Goal: Task Accomplishment & Management: Complete application form

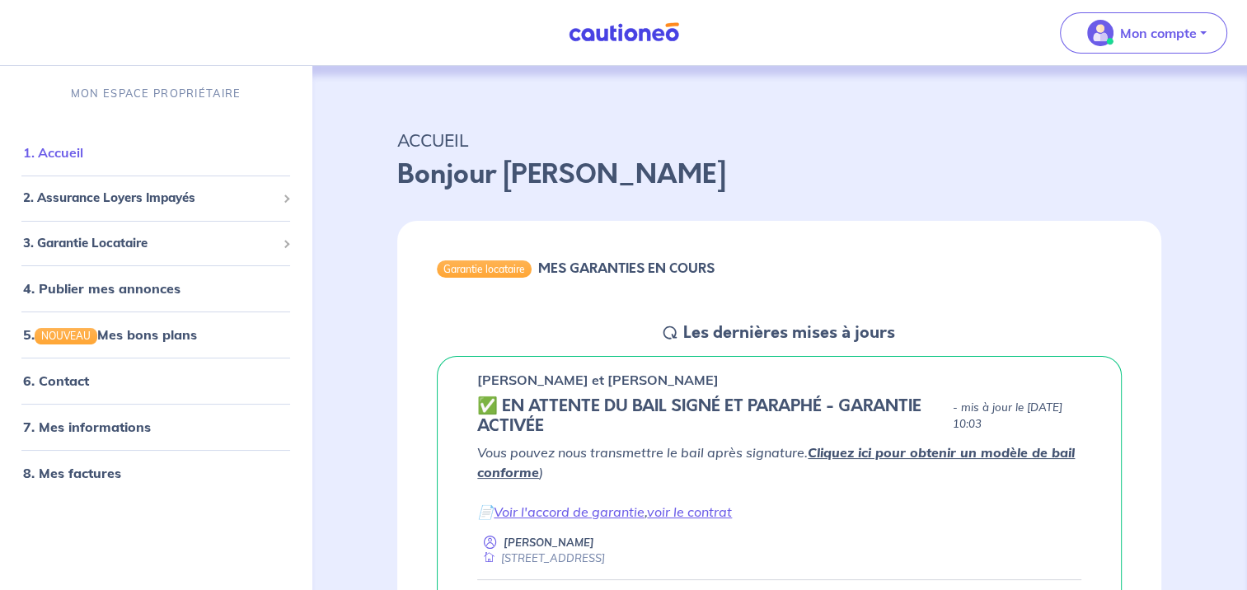
click at [72, 155] on link "1. Accueil" at bounding box center [53, 152] width 60 height 16
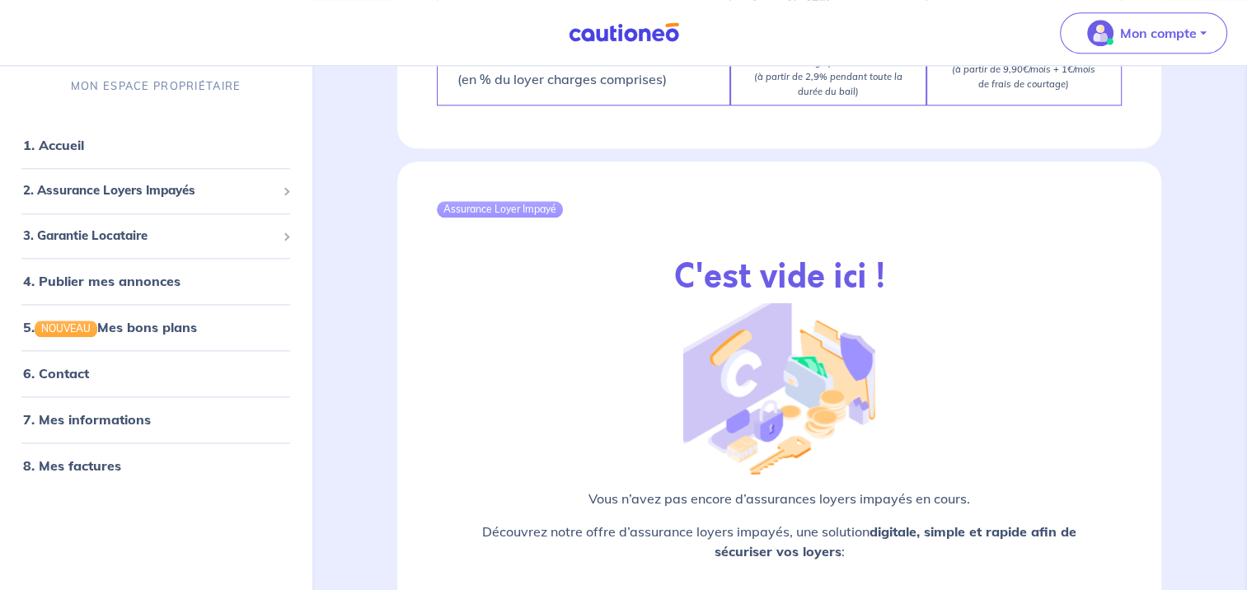
scroll to position [1951, 0]
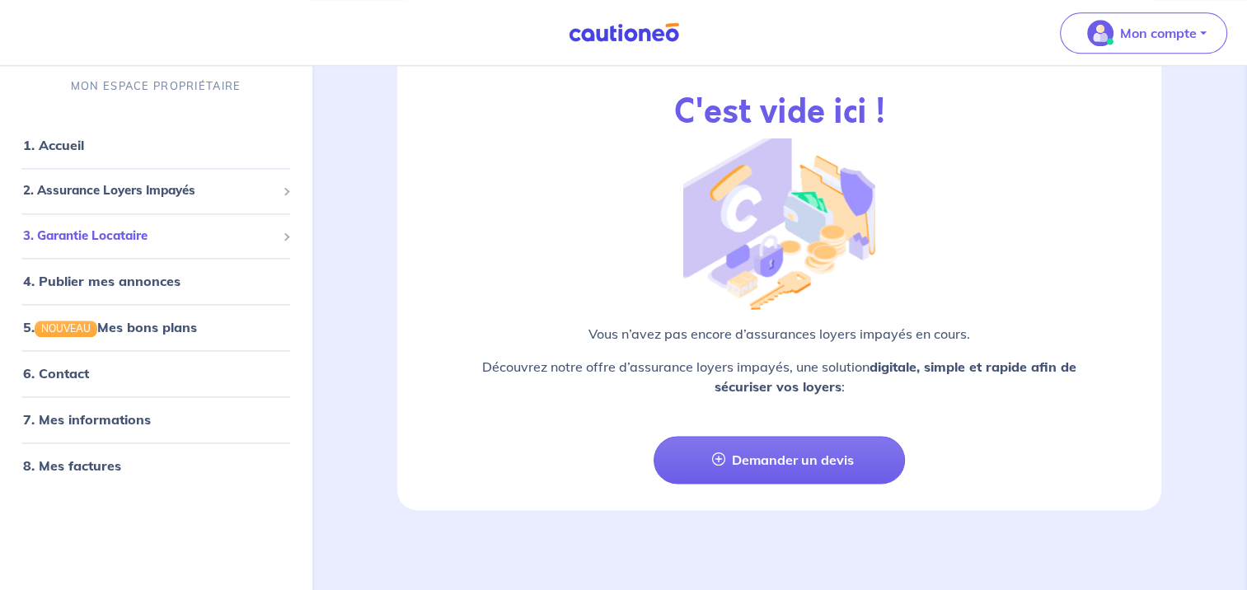
click at [131, 234] on span "3. Garantie Locataire" at bounding box center [149, 236] width 253 height 19
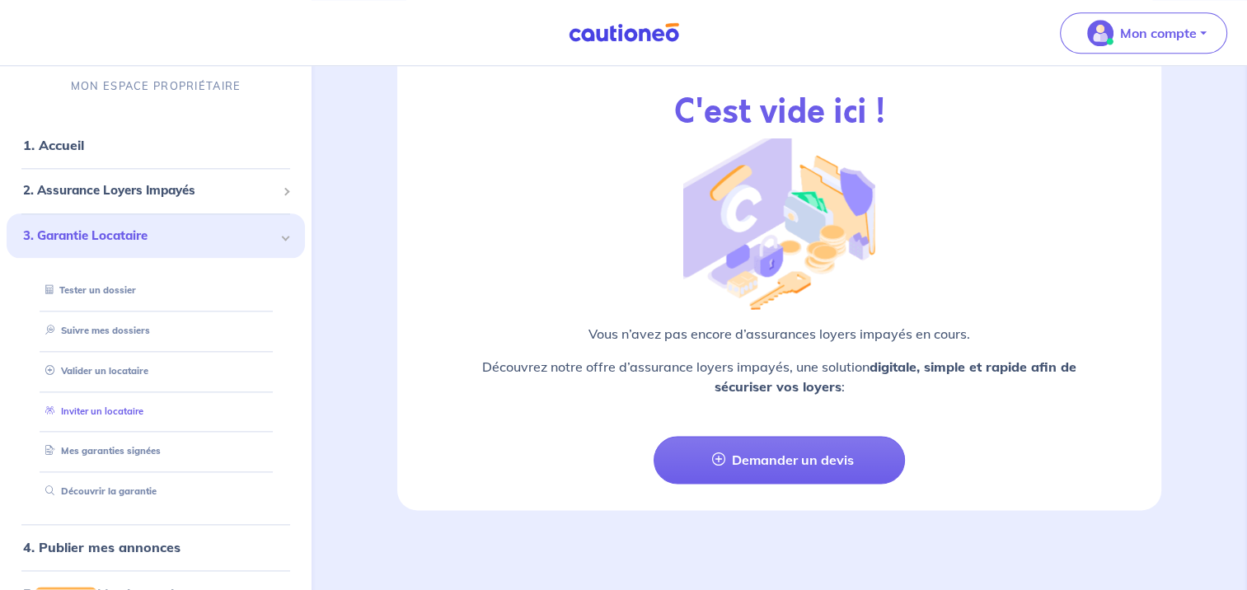
click at [105, 407] on link "Inviter un locataire" at bounding box center [91, 411] width 105 height 12
select select "FR"
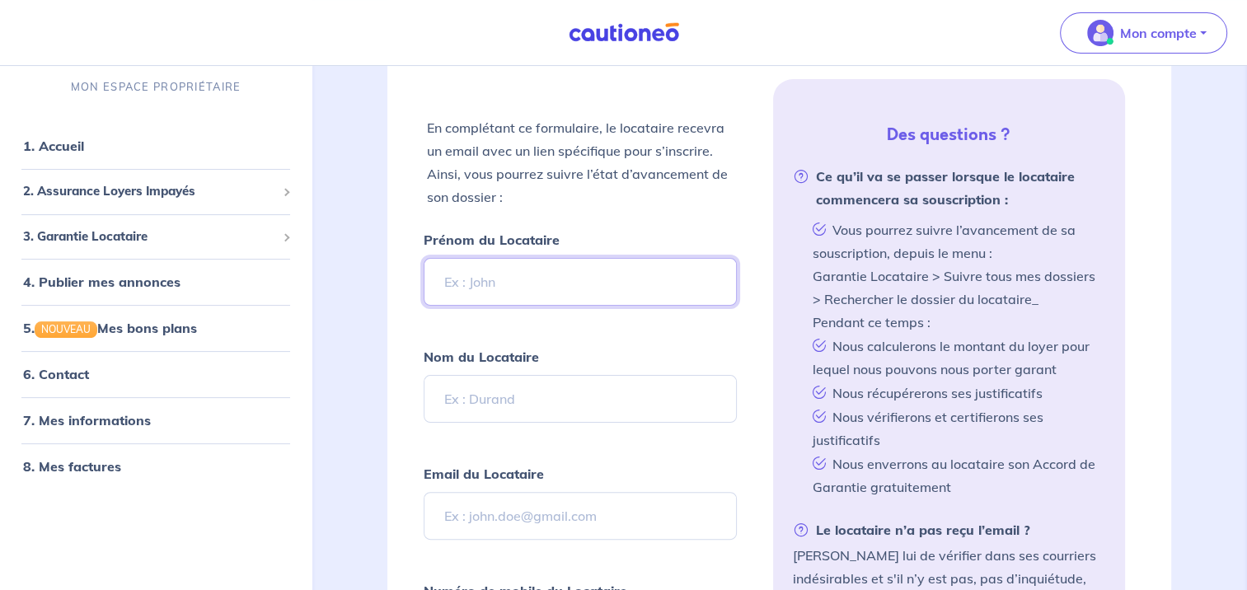
scroll to position [324, 0]
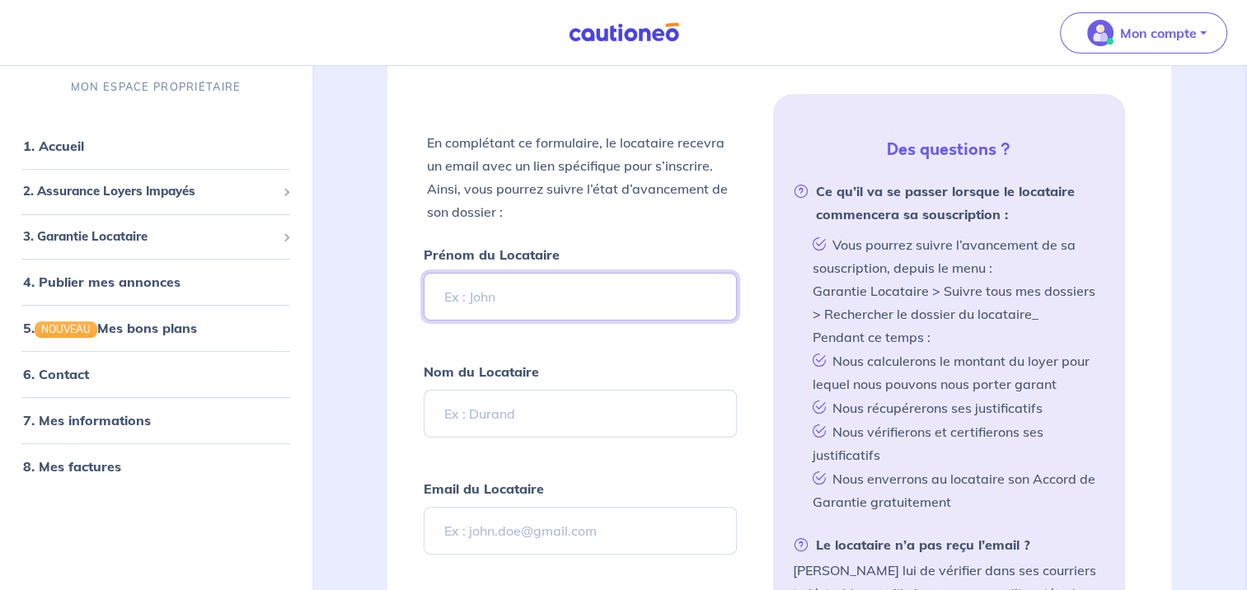
click at [518, 295] on input "Prénom du Locataire" at bounding box center [580, 297] width 312 height 48
type input "J"
type input "[PERSON_NAME]"
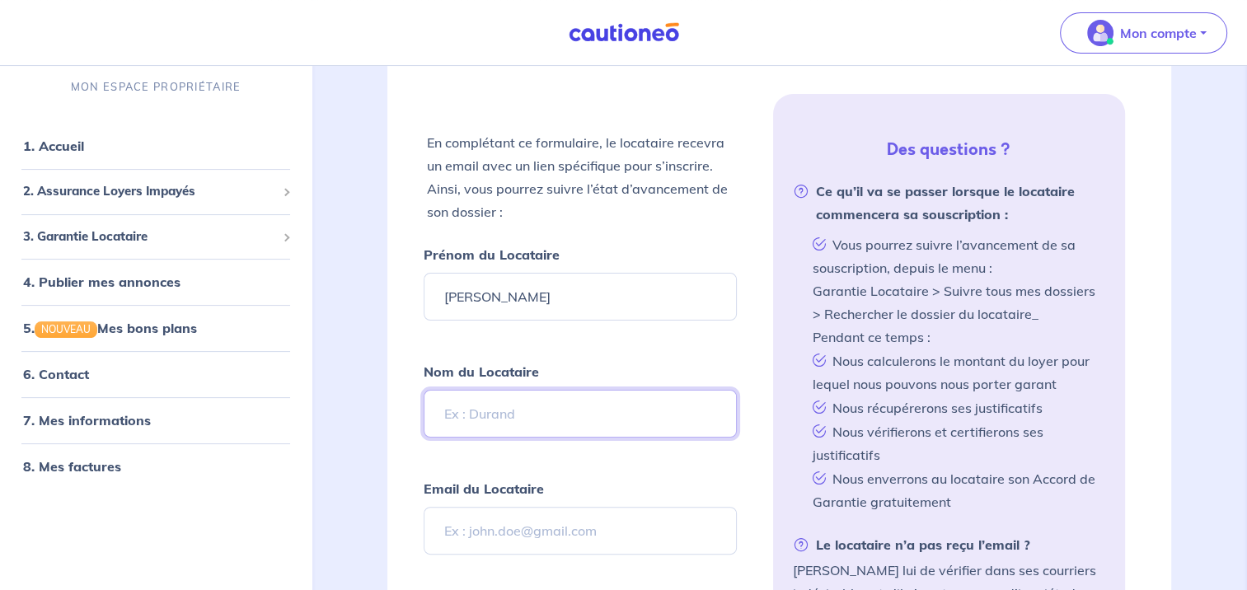
click at [531, 410] on input "Nom du Locataire" at bounding box center [580, 414] width 312 height 48
type input "ELAMBERT"
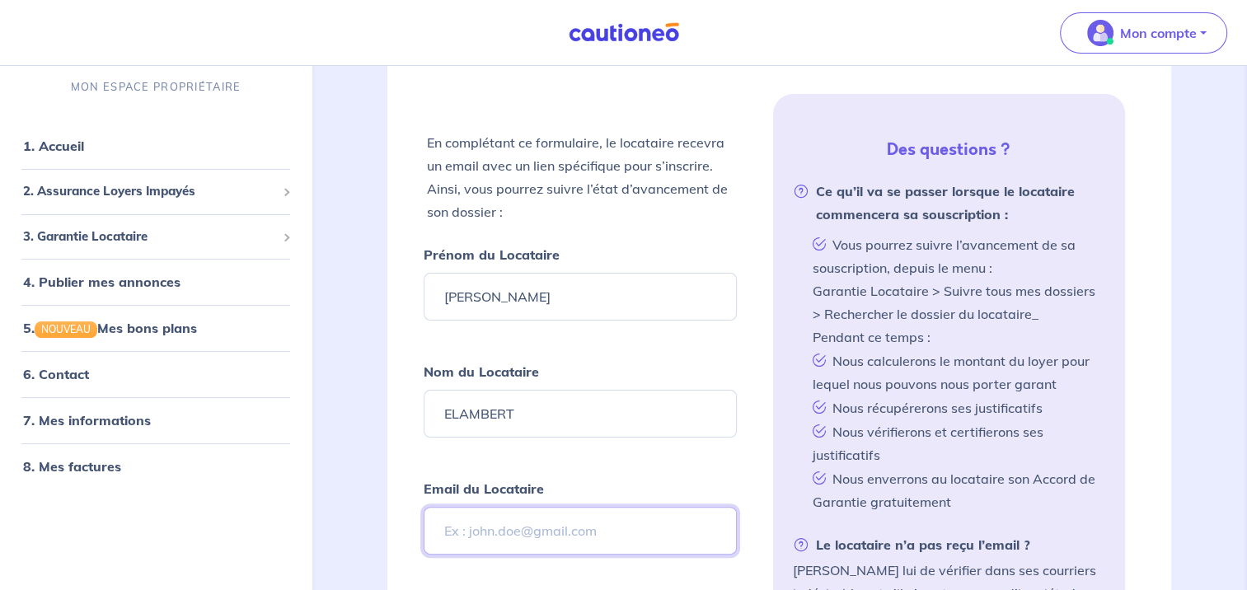
click at [619, 530] on input "Email du Locataire" at bounding box center [580, 531] width 312 height 48
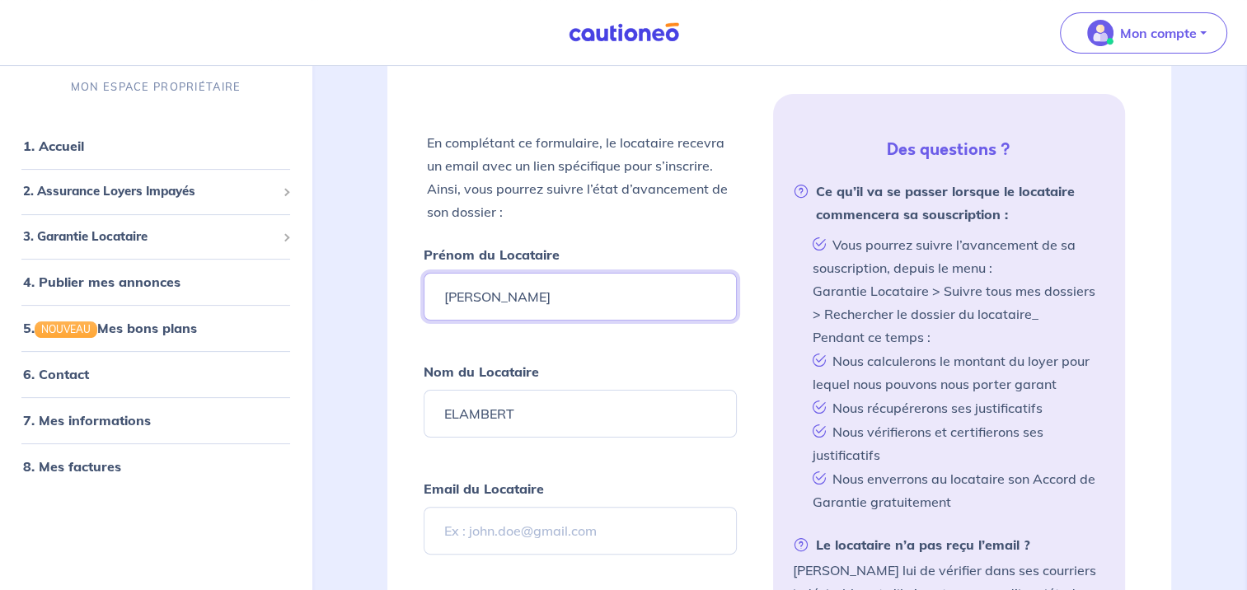
click at [569, 292] on input "[PERSON_NAME]" at bounding box center [580, 297] width 312 height 48
type input "[PERSON_NAME] et [PERSON_NAME]"
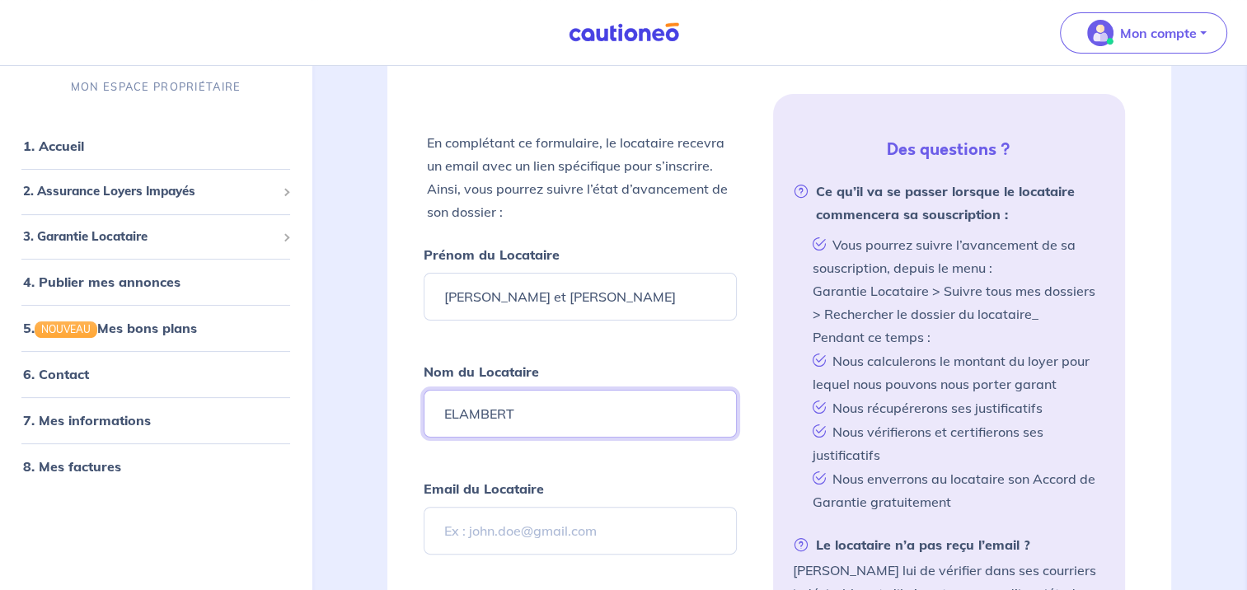
click at [578, 410] on input "ELAMBERT" at bounding box center [580, 414] width 312 height 48
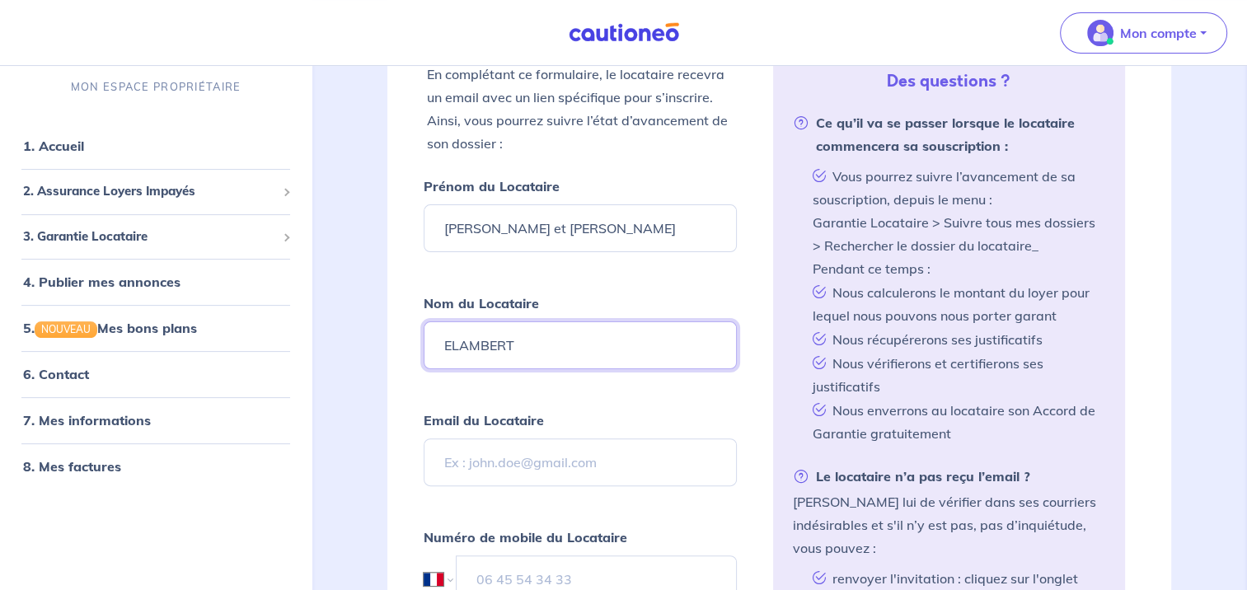
scroll to position [489, 0]
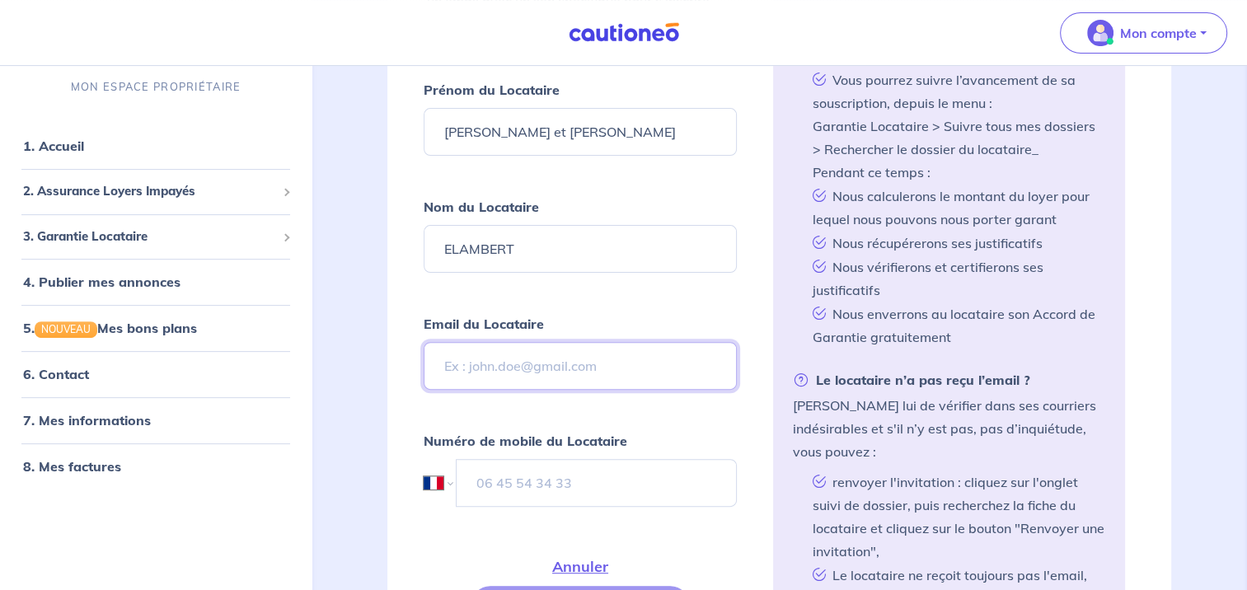
click at [545, 363] on input "Email du Locataire" at bounding box center [580, 366] width 312 height 48
paste input ""[PERSON_NAME]" <[PERSON_NAME][EMAIL_ADDRESS][DOMAIN_NAME]>"
click at [540, 361] on input ""[PERSON_NAME]" <[PERSON_NAME][EMAIL_ADDRESS][DOMAIN_NAME]>" at bounding box center [580, 366] width 312 height 48
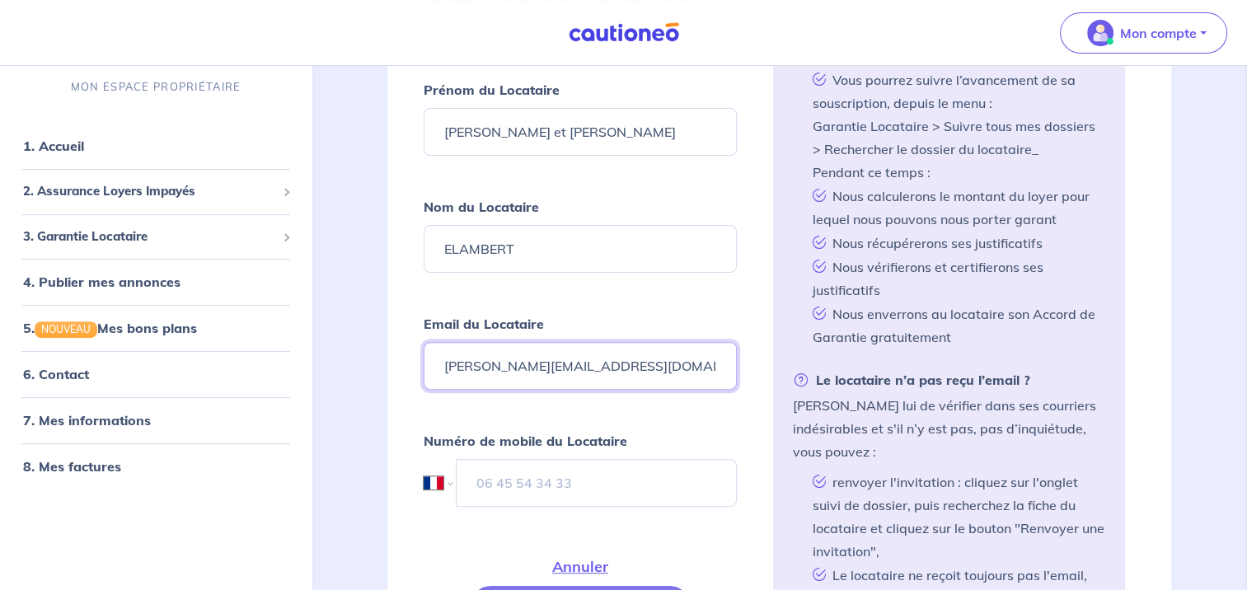
click at [651, 373] on input "[PERSON_NAME][EMAIL_ADDRESS][DOMAIN_NAME]>" at bounding box center [580, 366] width 312 height 48
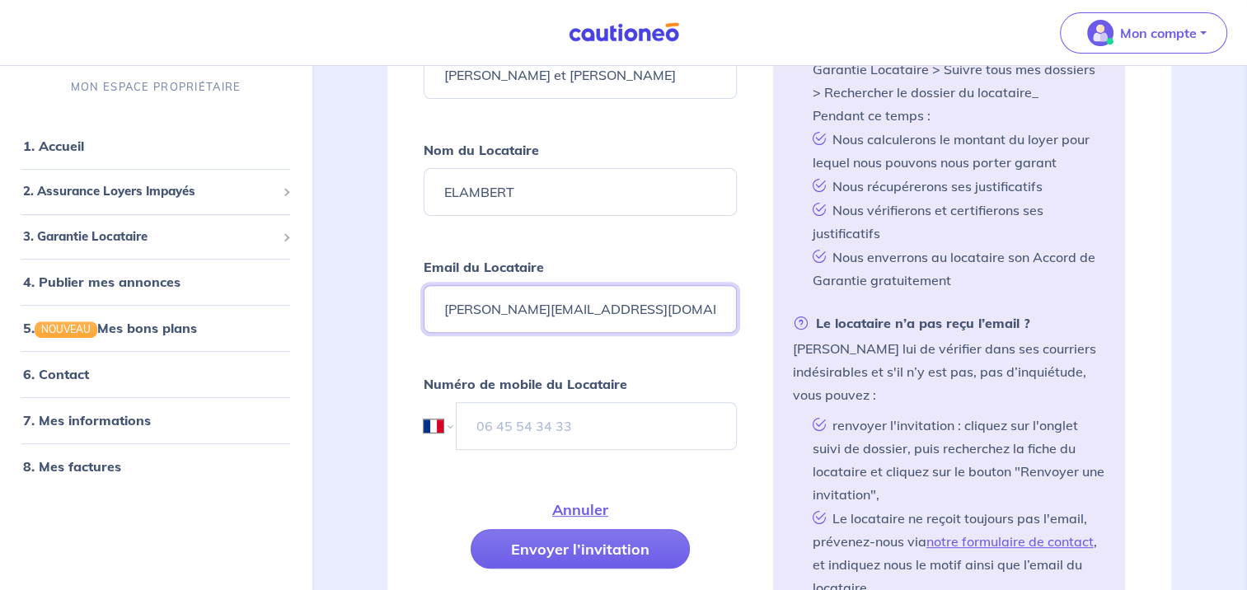
scroll to position [571, 0]
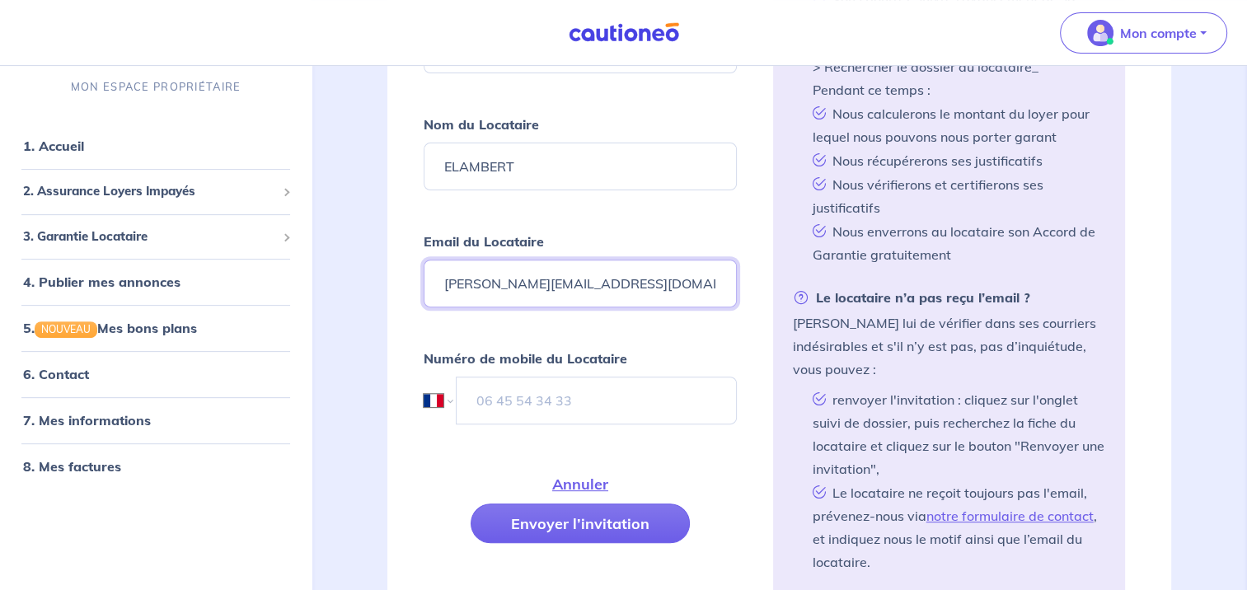
type input "[PERSON_NAME][EMAIL_ADDRESS][DOMAIN_NAME]"
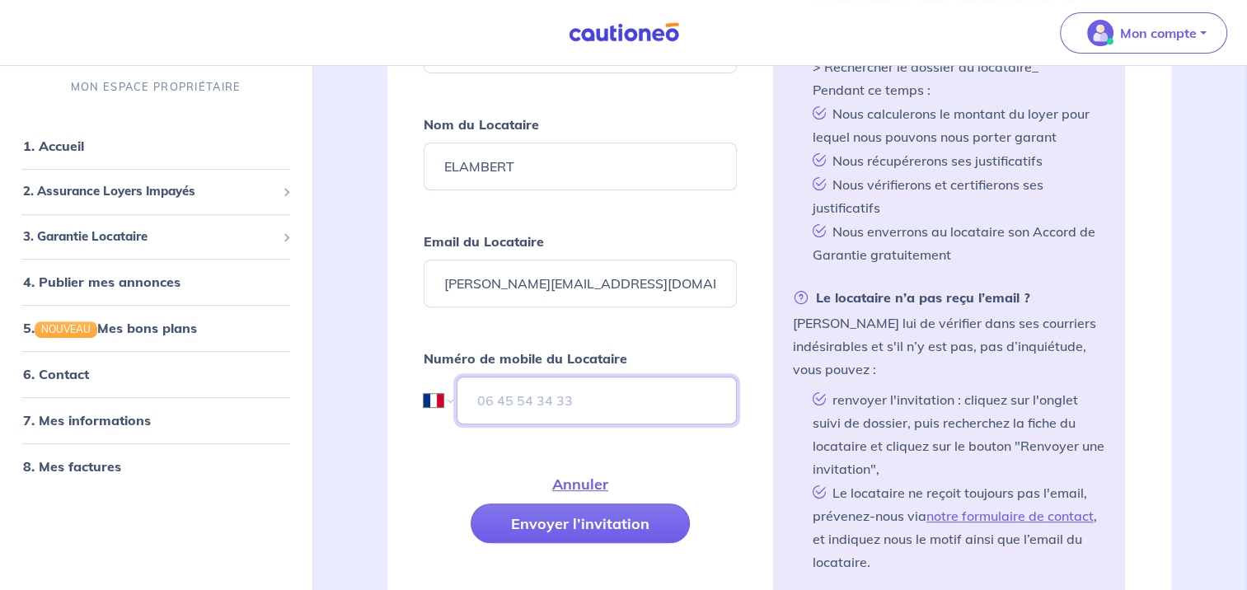
click at [605, 398] on input "tel" at bounding box center [596, 401] width 279 height 48
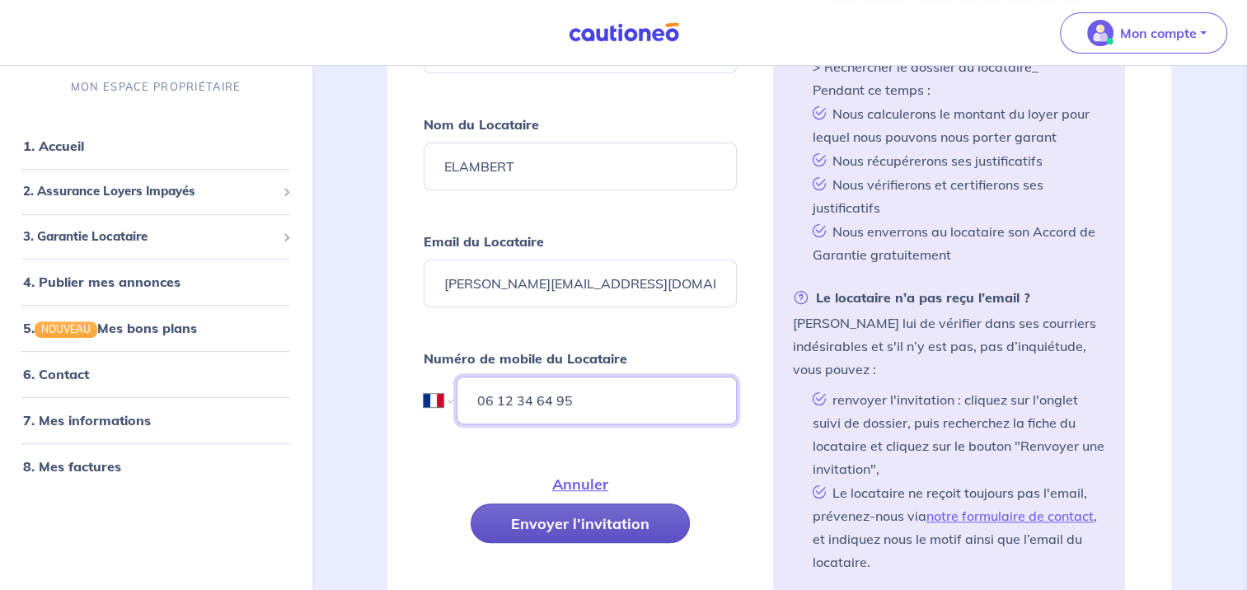
type input "06 12 34 64 95"
click at [587, 518] on button "Envoyer l’invitation" at bounding box center [580, 524] width 219 height 40
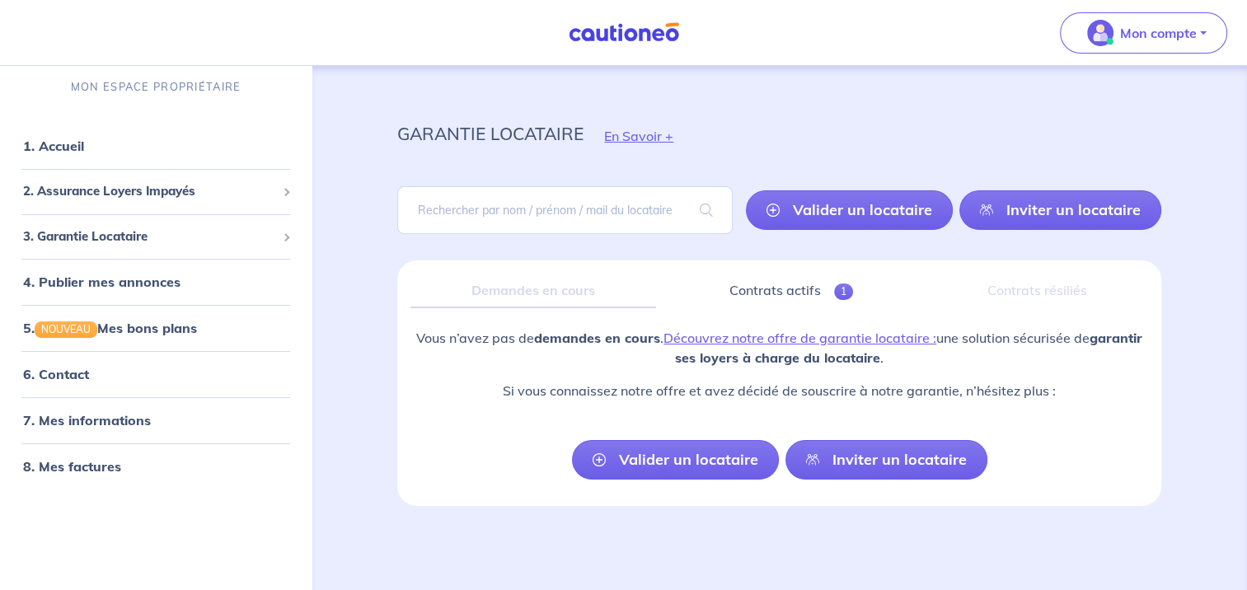
scroll to position [7, 0]
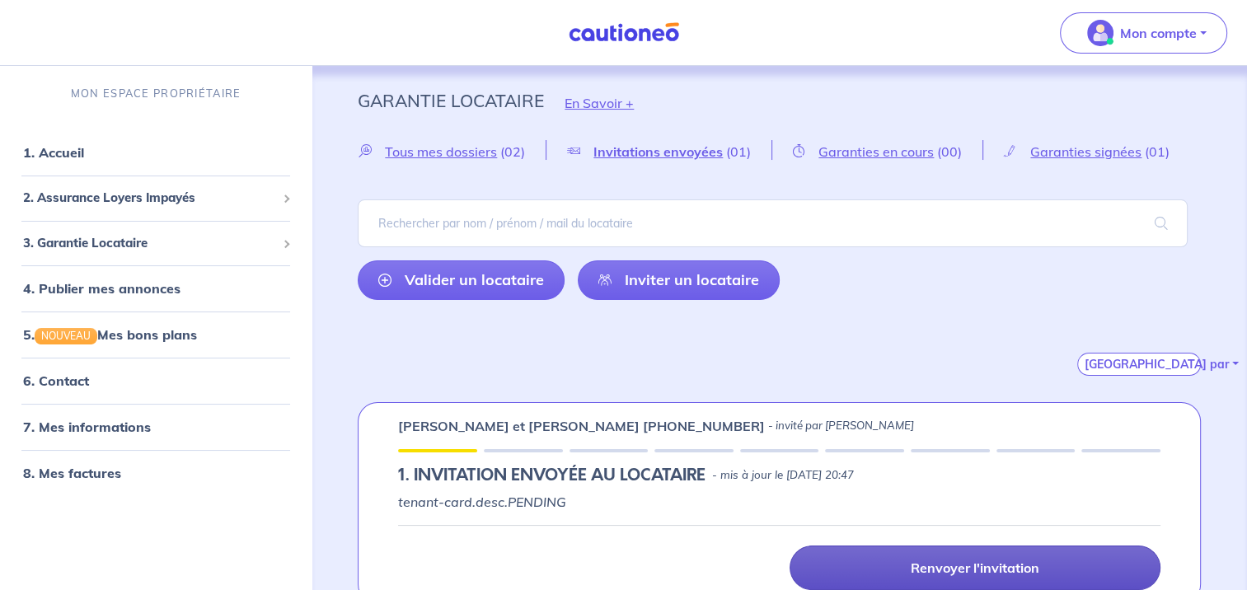
click at [1002, 567] on p "Renvoyer l'invitation" at bounding box center [975, 568] width 129 height 16
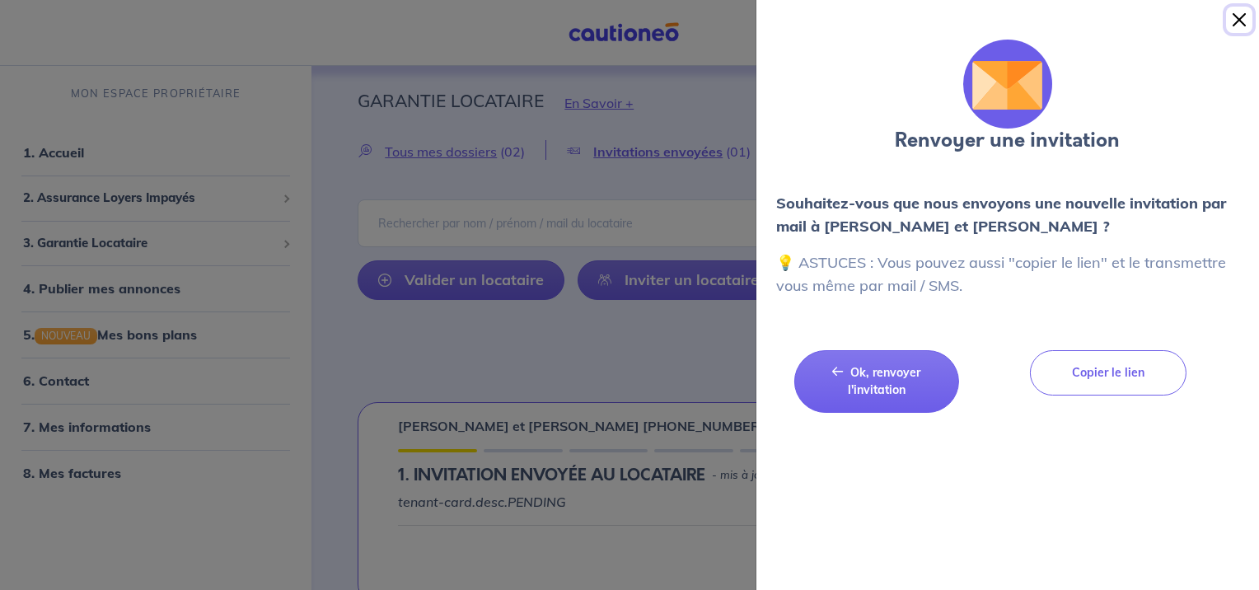
click at [1240, 18] on button "Close" at bounding box center [1239, 20] width 26 height 26
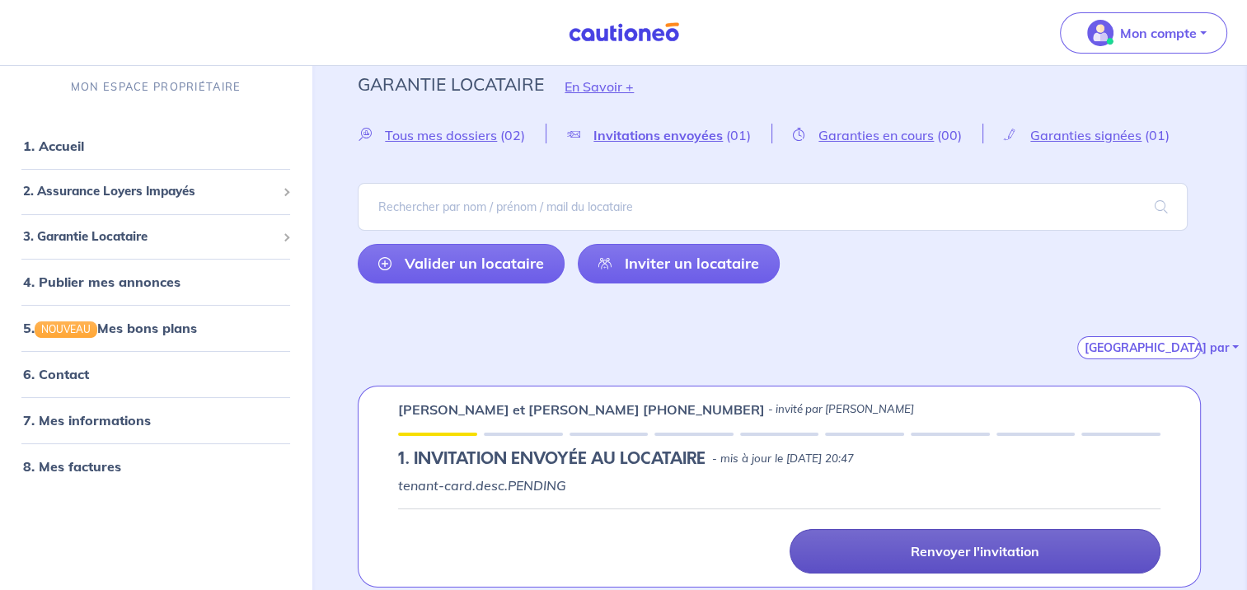
scroll to position [25, 0]
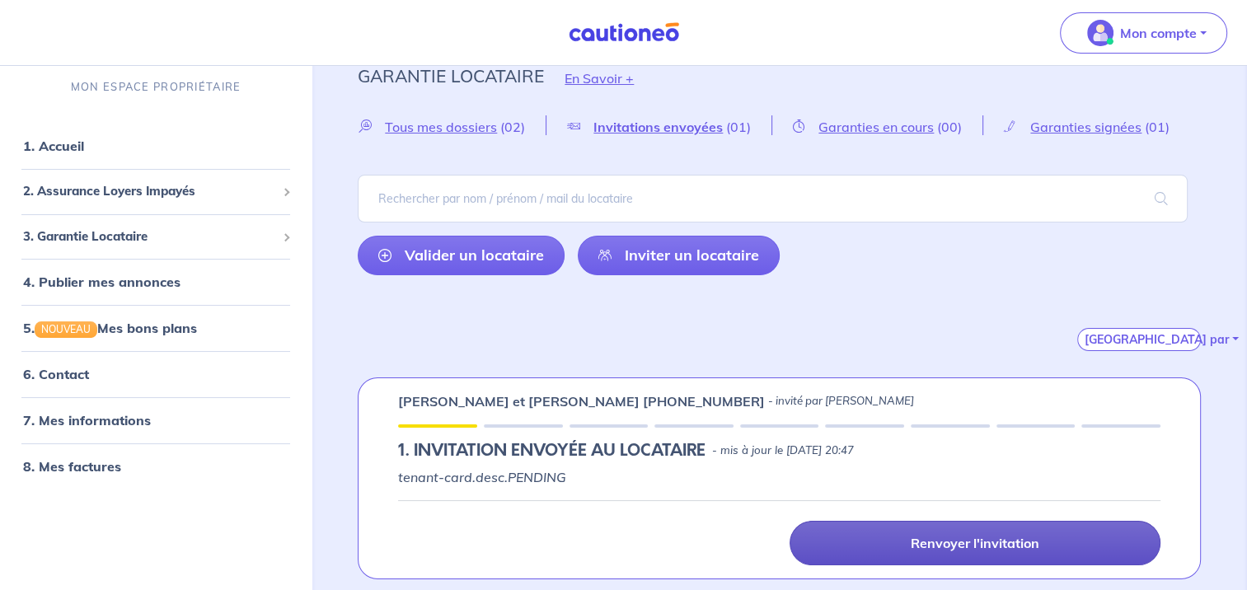
click at [893, 540] on link "Renvoyer l'invitation" at bounding box center [975, 543] width 371 height 45
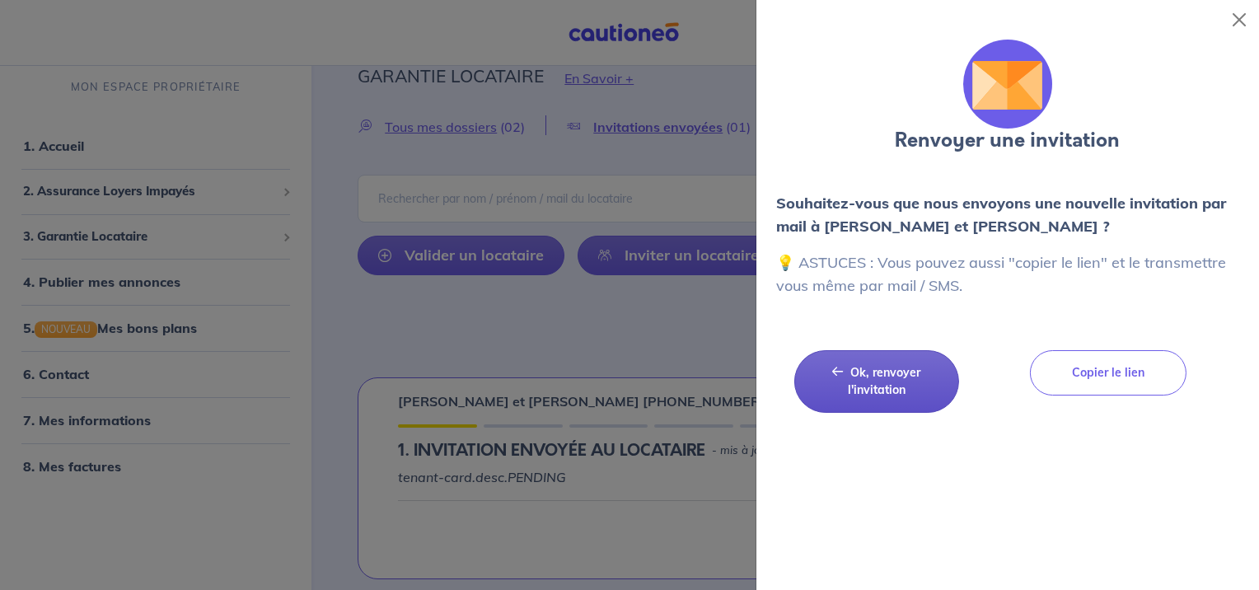
click at [926, 382] on button "Ok, renvoyer l'invitation Ok, renvoyer l'invitation" at bounding box center [876, 381] width 165 height 63
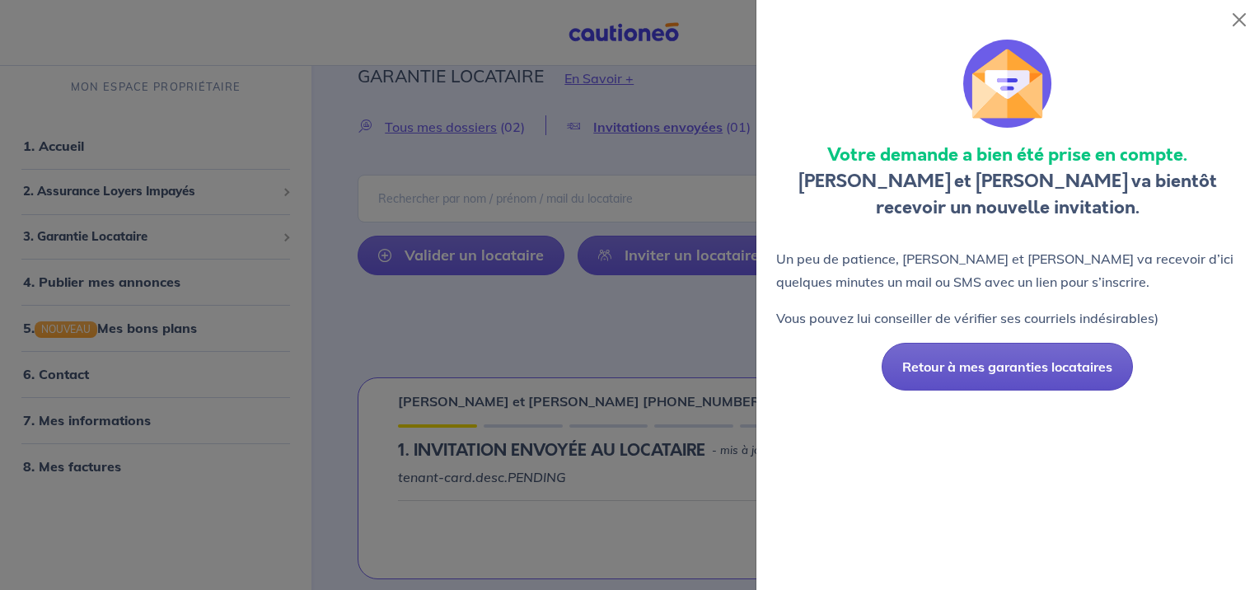
click at [930, 369] on button "Retour à mes garanties locataires" at bounding box center [1007, 367] width 251 height 48
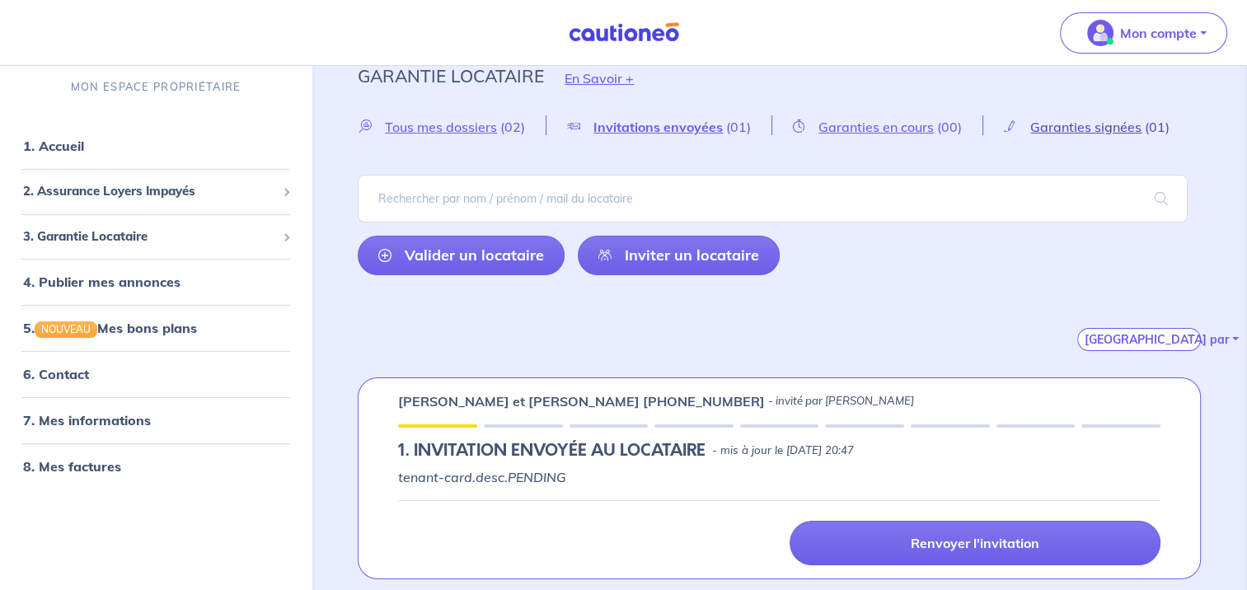
click at [1062, 127] on span "Garanties signées" at bounding box center [1085, 127] width 111 height 16
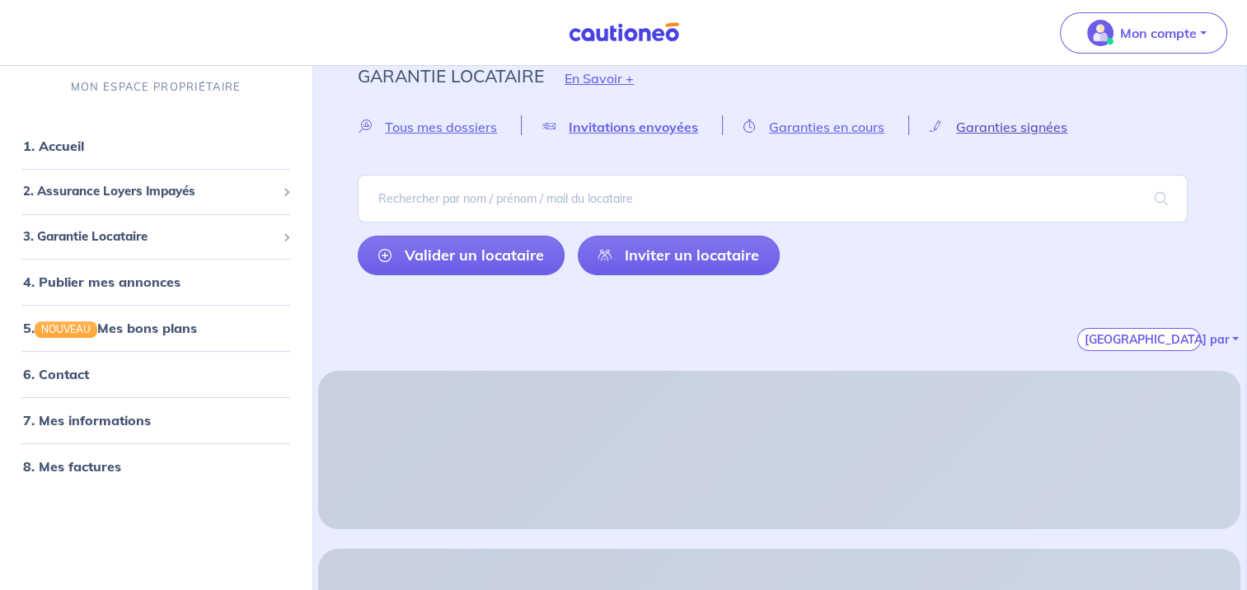
scroll to position [0, 0]
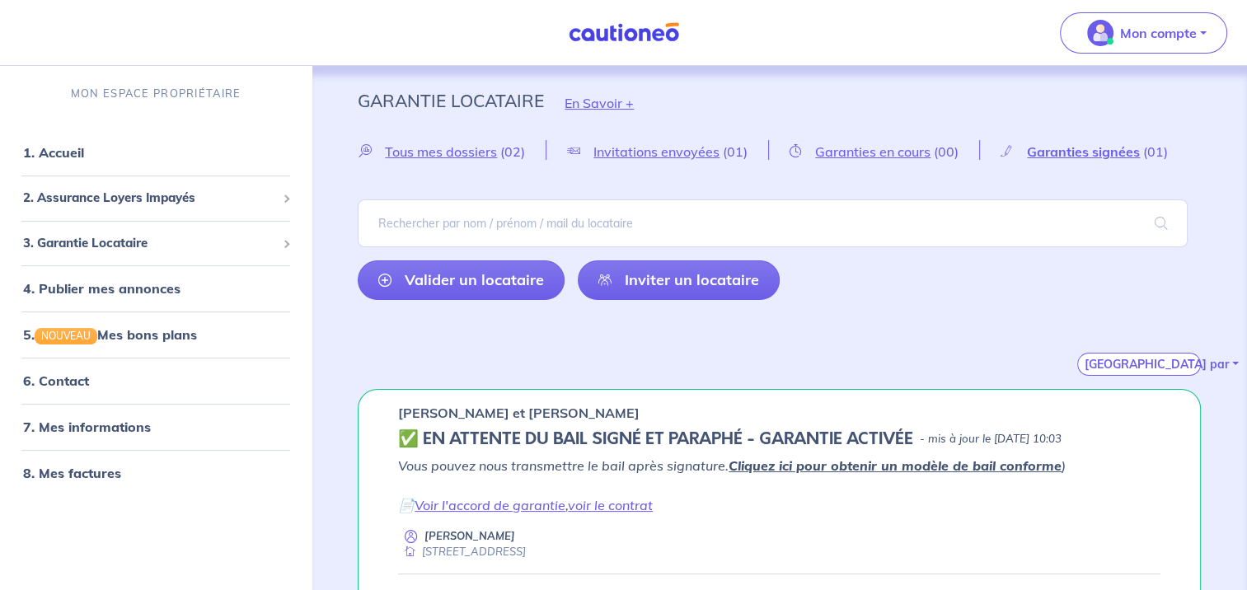
scroll to position [80, 0]
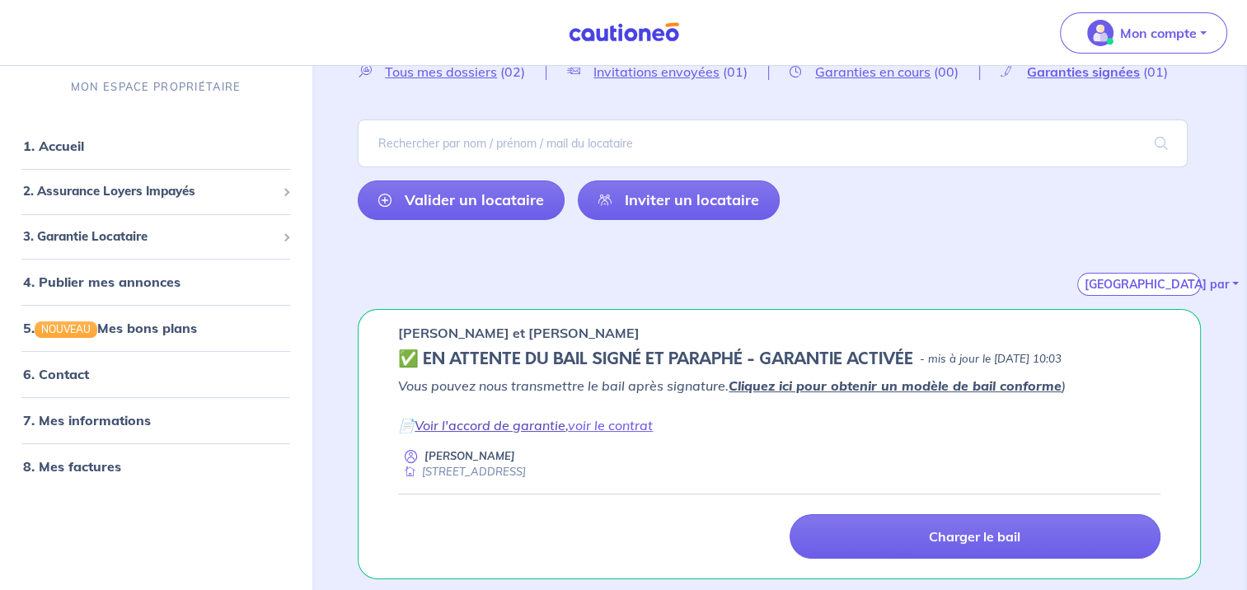
click at [534, 424] on link "Voir l'accord de garantie" at bounding box center [490, 425] width 151 height 16
click at [468, 253] on div "[GEOGRAPHIC_DATA] par" at bounding box center [779, 264] width 843 height 63
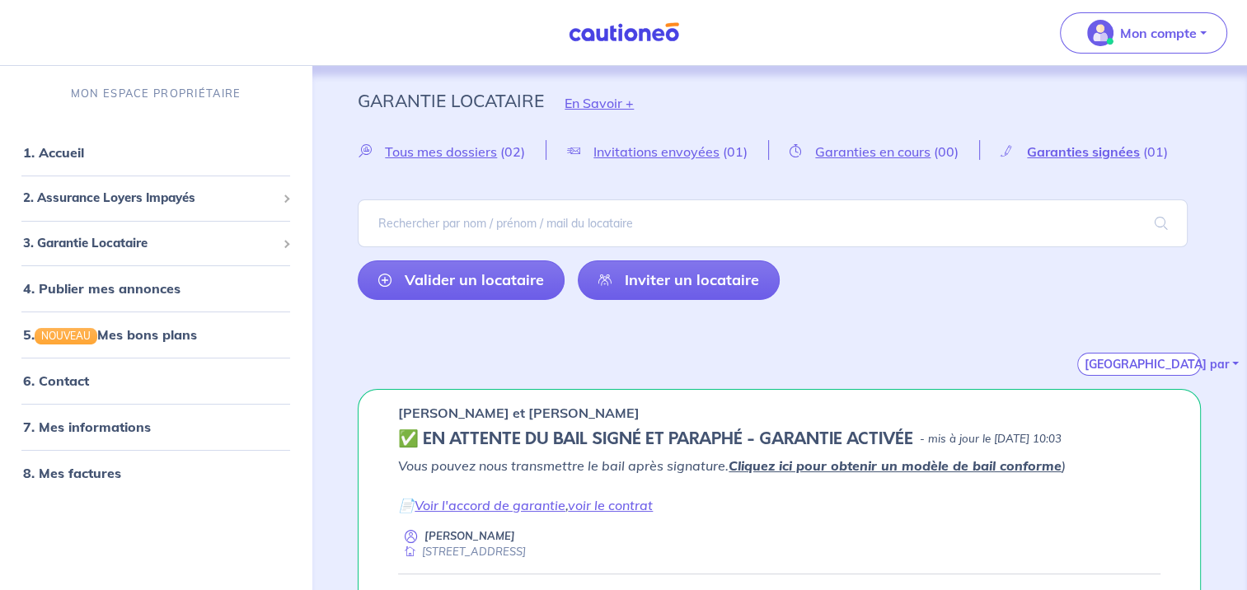
scroll to position [0, 0]
click at [158, 288] on link "4. Publier mes annonces" at bounding box center [99, 288] width 152 height 16
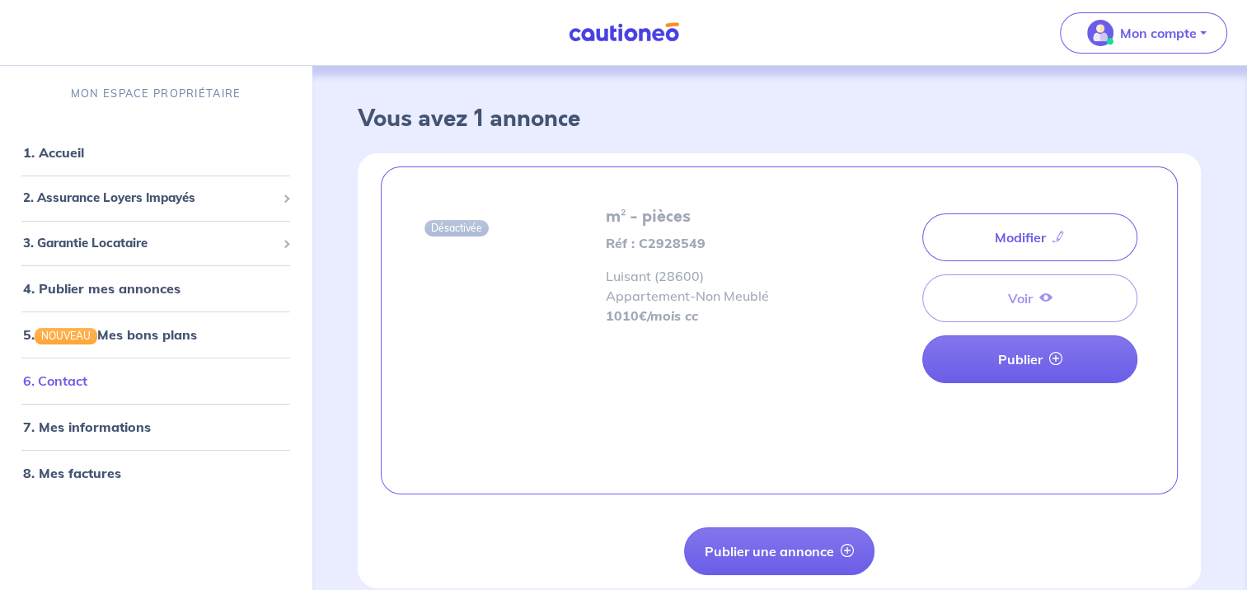
click at [77, 379] on link "6. Contact" at bounding box center [55, 381] width 64 height 16
